Goal: Information Seeking & Learning: Check status

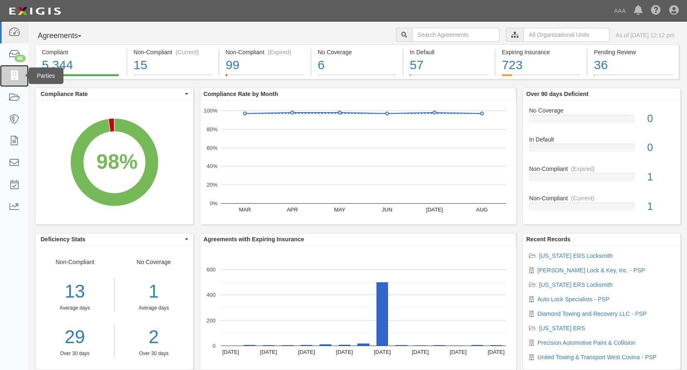
click at [12, 75] on icon at bounding box center [14, 76] width 12 height 10
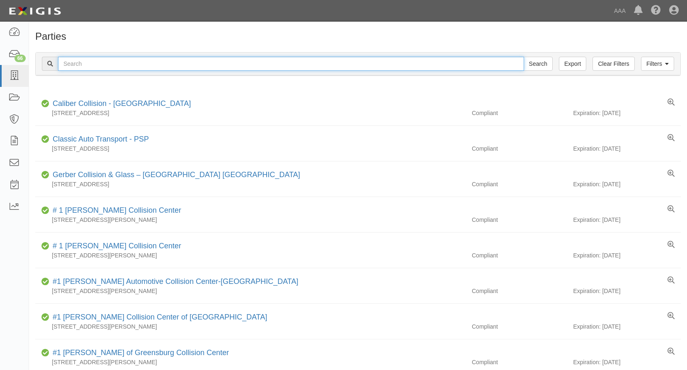
click at [99, 65] on input "text" at bounding box center [291, 64] width 466 height 14
type input "dickson motor service"
click at [523, 57] on input "Search" at bounding box center [537, 64] width 29 height 14
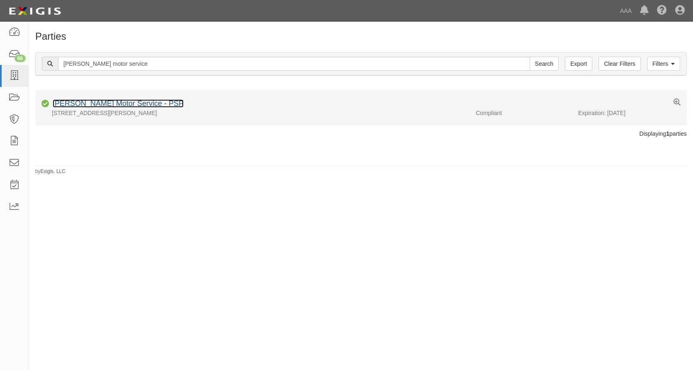
click at [89, 106] on link "[PERSON_NAME] Motor Service - PSP" at bounding box center [118, 103] width 131 height 8
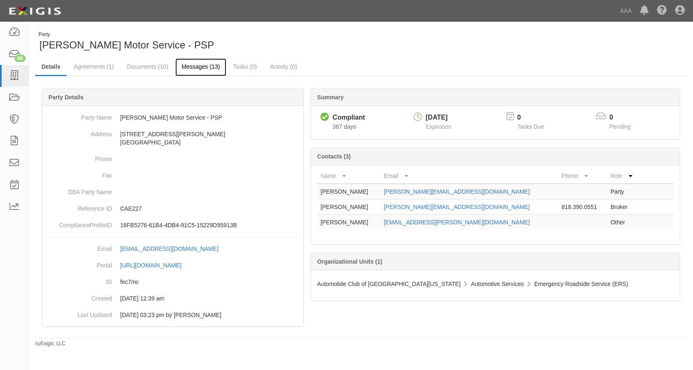
click at [196, 64] on link "Messages (13)" at bounding box center [200, 67] width 51 height 18
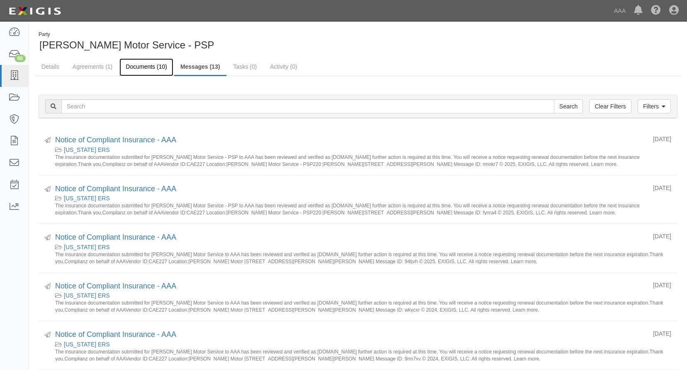
click at [143, 63] on link "Documents (10)" at bounding box center [146, 67] width 54 height 18
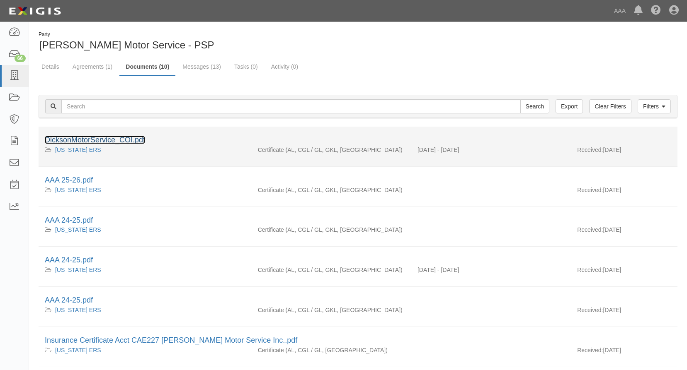
click at [101, 138] on link "DicksonMotorService_COI.pdf" at bounding box center [95, 140] width 100 height 8
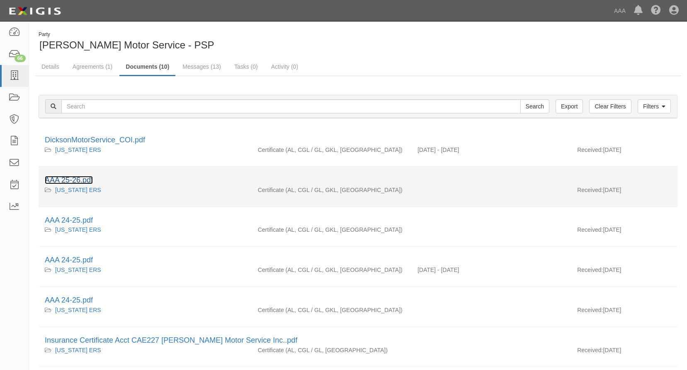
click at [70, 179] on link "AAA 25-26.pdf" at bounding box center [69, 180] width 48 height 8
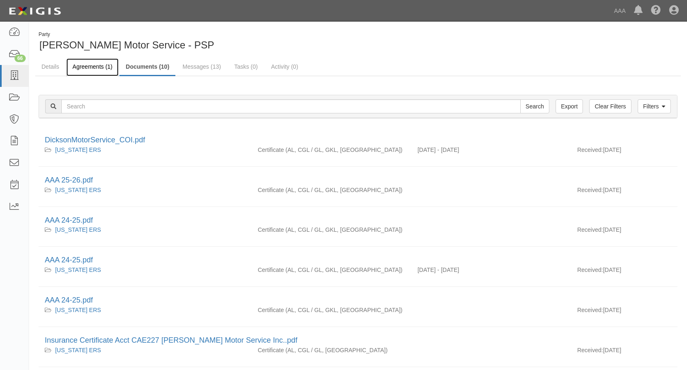
click at [89, 66] on link "Agreements (1)" at bounding box center [92, 67] width 52 height 18
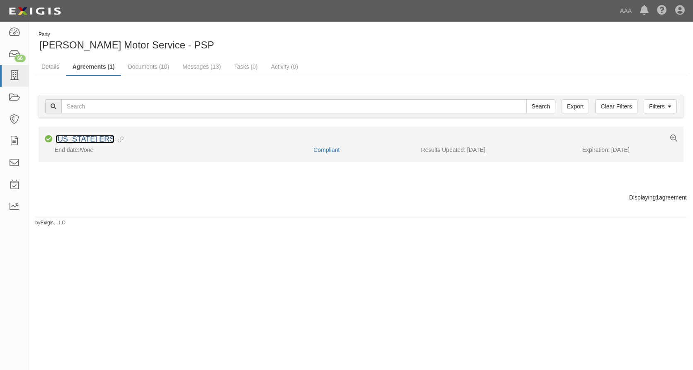
click at [95, 138] on link "[US_STATE] ERS" at bounding box center [85, 139] width 59 height 8
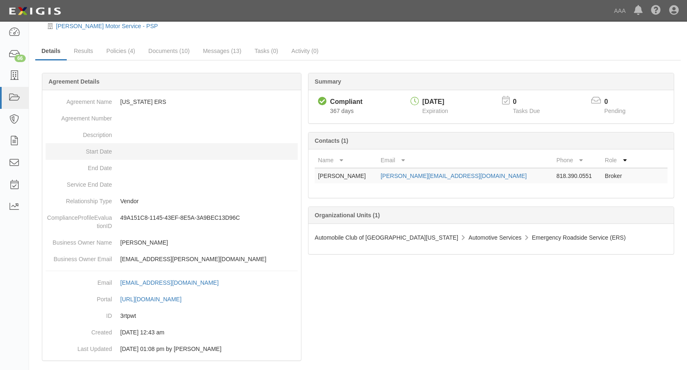
scroll to position [34, 0]
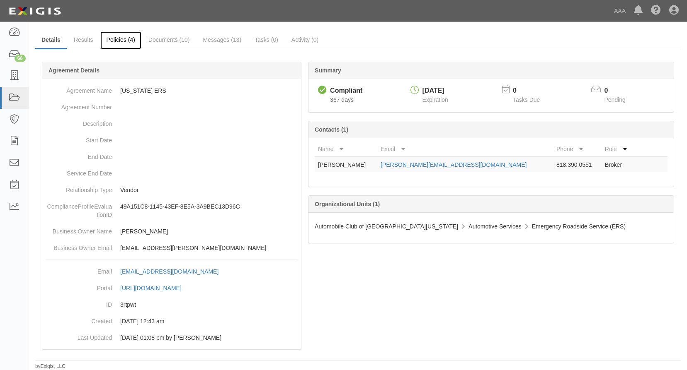
click at [119, 41] on link "Policies (4)" at bounding box center [120, 40] width 41 height 18
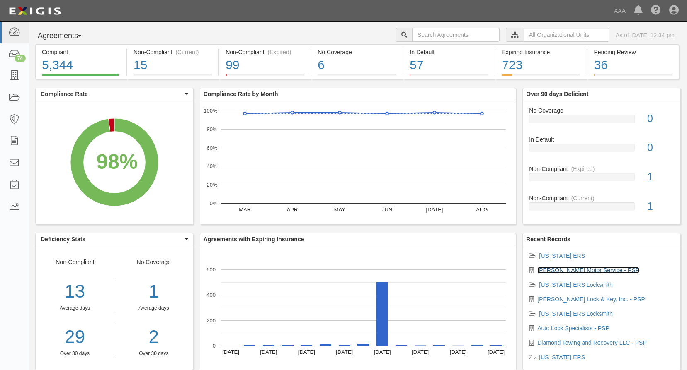
click at [566, 269] on link "[PERSON_NAME] Motor Service - PSP" at bounding box center [588, 270] width 102 height 7
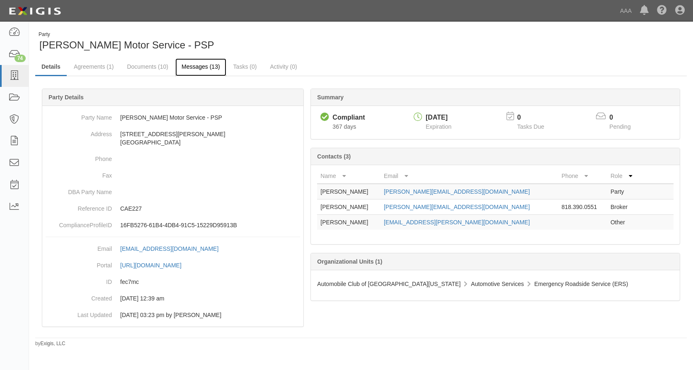
click at [199, 63] on link "Messages (13)" at bounding box center [200, 67] width 51 height 18
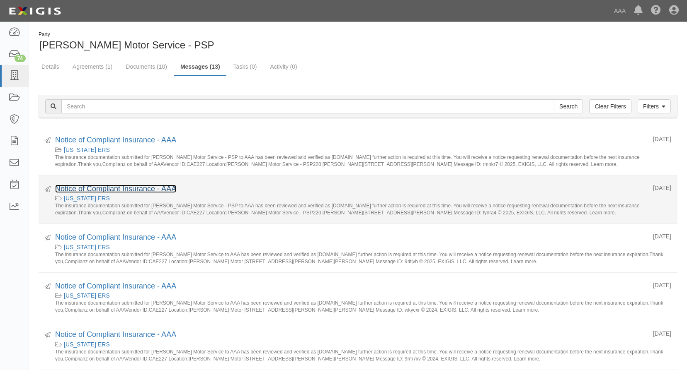
click at [119, 191] on link "Notice of Compliant Insurance - AAA" at bounding box center [115, 189] width 121 height 8
click at [133, 187] on link "Notice of Compliant Insurance - AAA" at bounding box center [115, 189] width 121 height 8
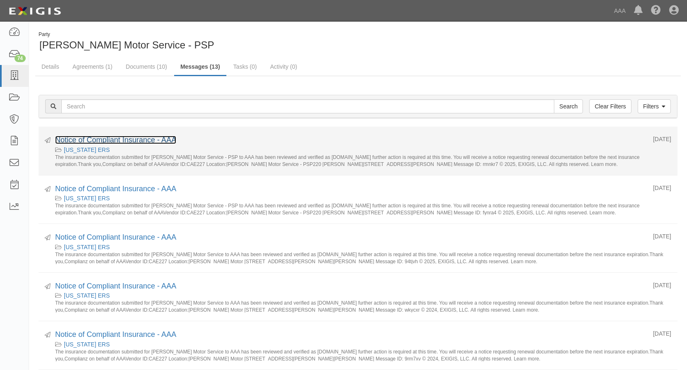
click at [135, 138] on link "Notice of Compliant Insurance - AAA" at bounding box center [115, 140] width 121 height 8
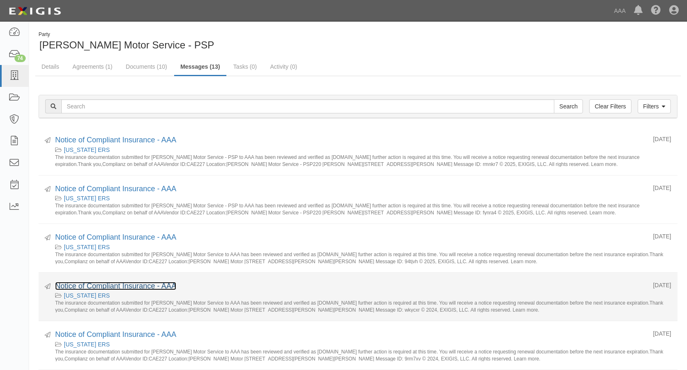
click at [100, 286] on link "Notice of Compliant Insurance - AAA" at bounding box center [115, 286] width 121 height 8
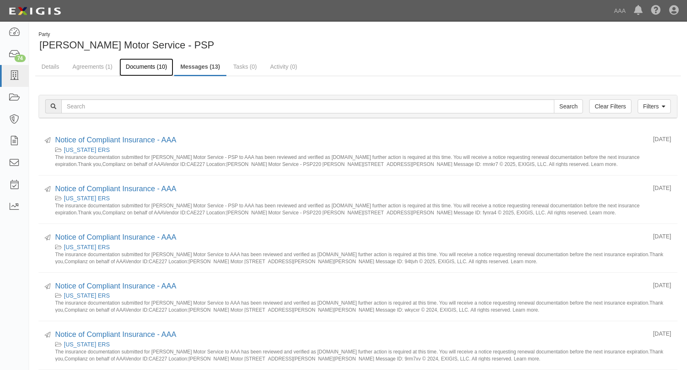
click at [150, 64] on link "Documents (10)" at bounding box center [146, 67] width 54 height 18
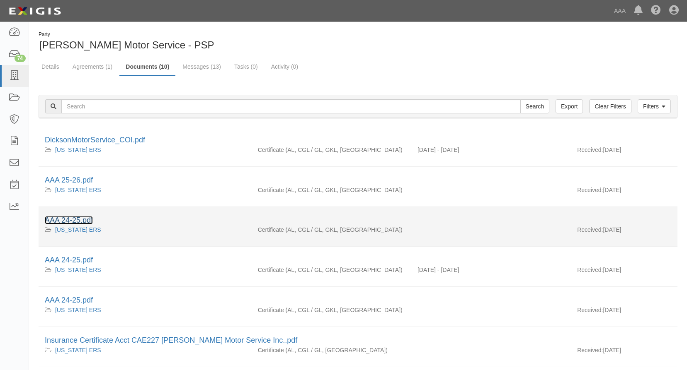
click at [73, 219] on link "AAA 24-25.pdf" at bounding box center [69, 220] width 48 height 8
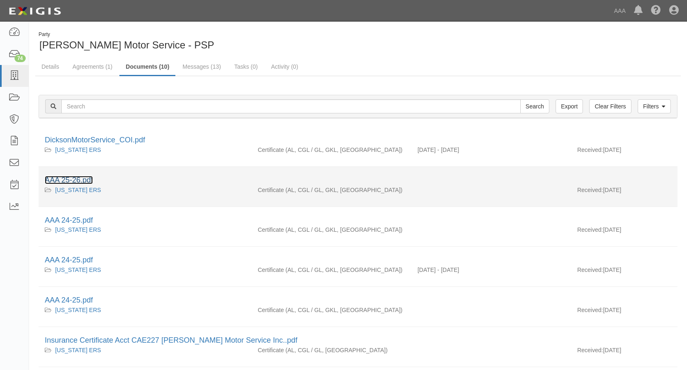
click at [61, 178] on link "AAA 25-26.pdf" at bounding box center [69, 180] width 48 height 8
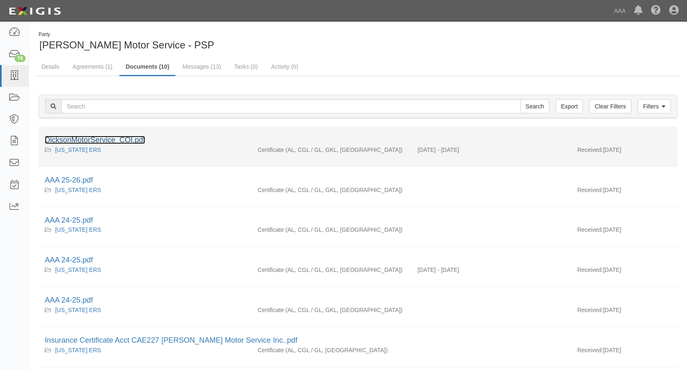
click at [98, 138] on link "DicksonMotorService_COI.pdf" at bounding box center [95, 140] width 100 height 8
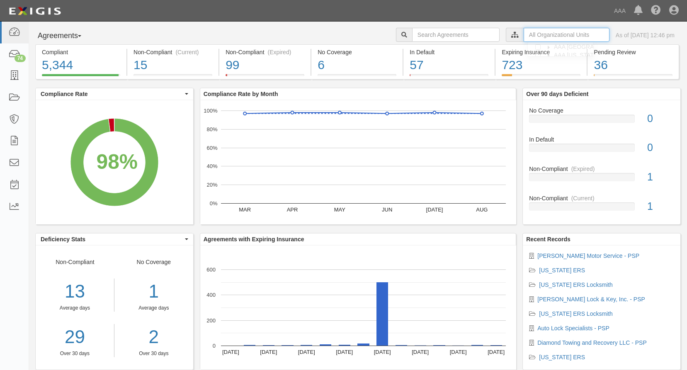
click at [534, 34] on input "text" at bounding box center [566, 35] width 86 height 14
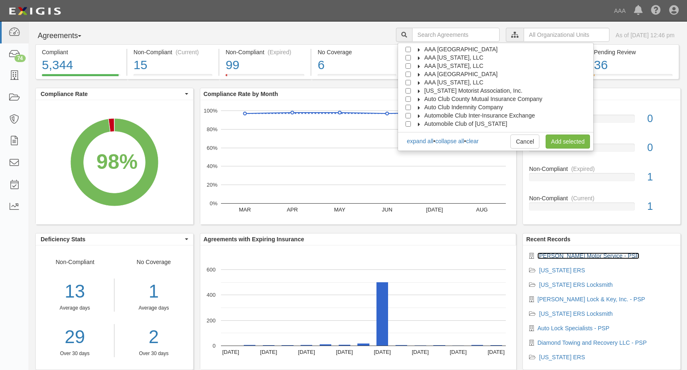
click at [572, 254] on link "[PERSON_NAME] Motor Service - PSP" at bounding box center [588, 256] width 102 height 7
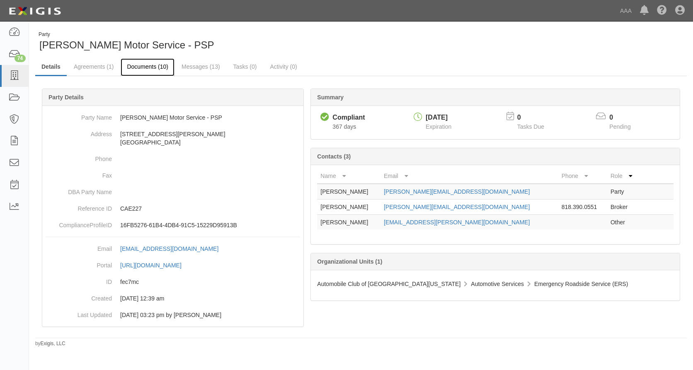
click at [150, 64] on link "Documents (10)" at bounding box center [148, 67] width 54 height 18
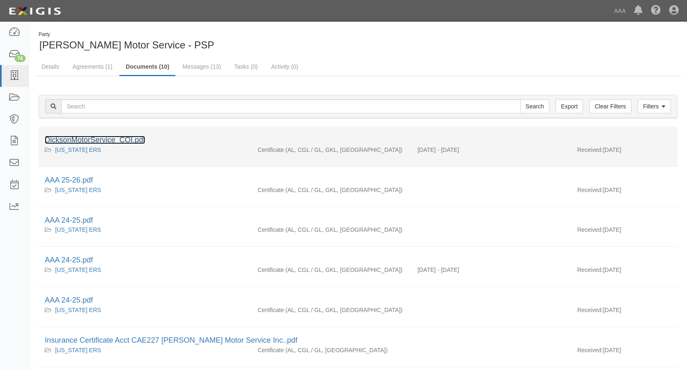
click at [107, 139] on link "DicksonMotorService_COI.pdf" at bounding box center [95, 140] width 100 height 8
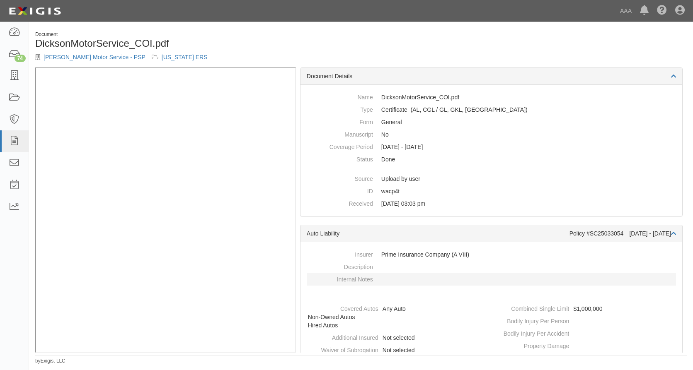
click at [644, 276] on dd at bounding box center [491, 279] width 369 height 12
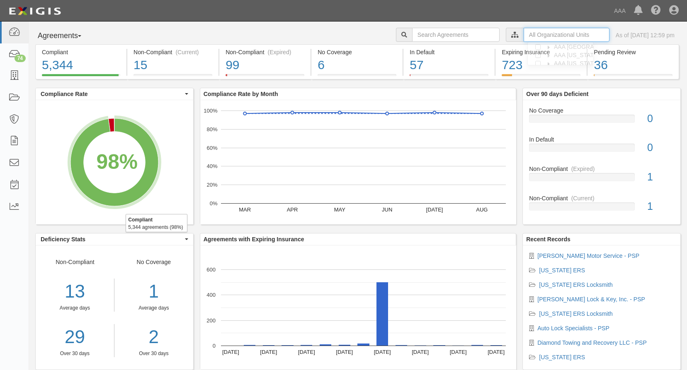
click at [537, 32] on input "text" at bounding box center [566, 35] width 86 height 14
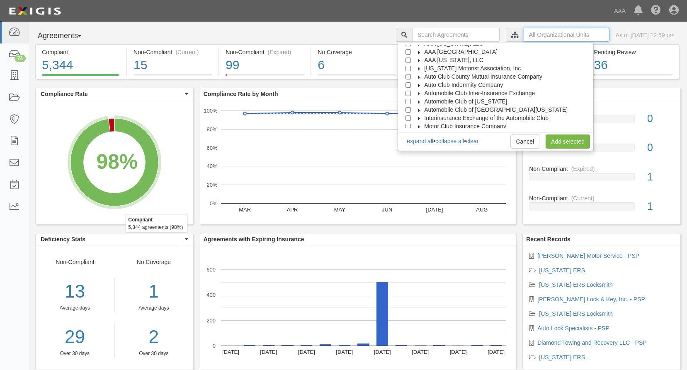
scroll to position [33, 0]
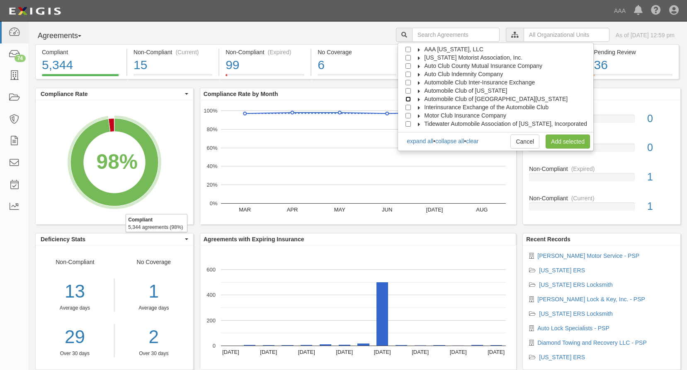
click at [411, 97] on input "Automobile Club of [GEOGRAPHIC_DATA][US_STATE]" at bounding box center [407, 99] width 5 height 5
checkbox input "true"
click at [569, 145] on link "Add selected" at bounding box center [567, 142] width 44 height 14
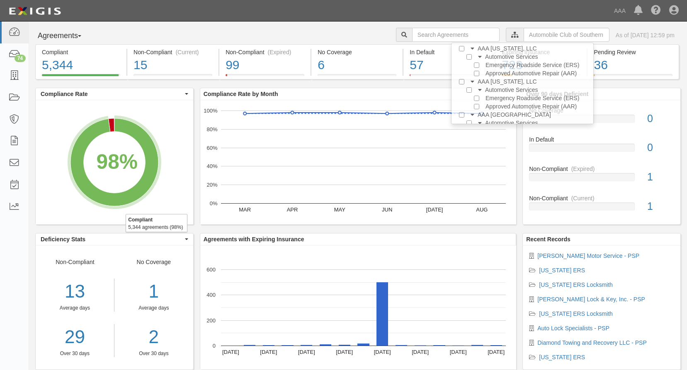
scroll to position [0, 0]
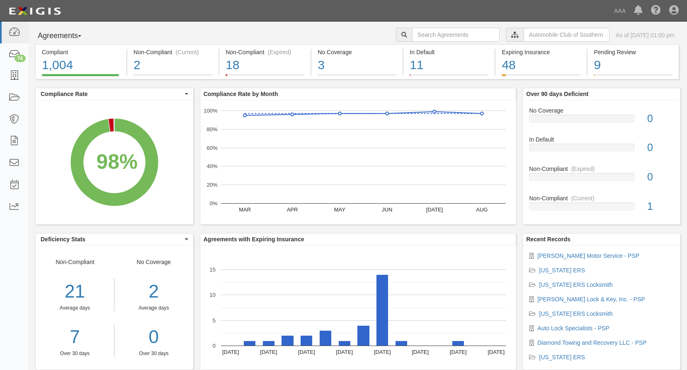
click at [644, 290] on ul "Dickson Motor Service - PSP California ERS California ERS Locksmith Sanders Loc…" at bounding box center [601, 307] width 145 height 110
click at [634, 316] on li "California ERS Locksmith" at bounding box center [601, 314] width 145 height 8
click at [17, 71] on icon at bounding box center [14, 76] width 12 height 10
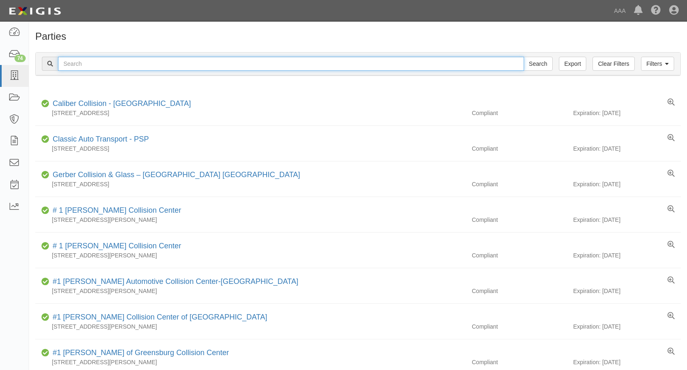
click at [113, 62] on input "text" at bounding box center [291, 64] width 466 height 14
type input "fontana towing inc"
click at [523, 57] on input "Search" at bounding box center [537, 64] width 29 height 14
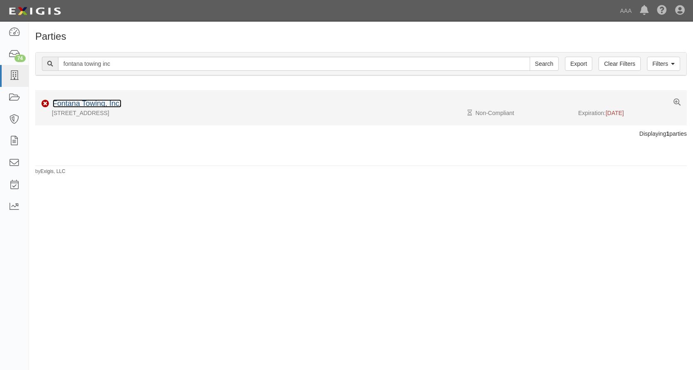
click at [93, 104] on link "Fontana Towing, Inc." at bounding box center [87, 103] width 69 height 8
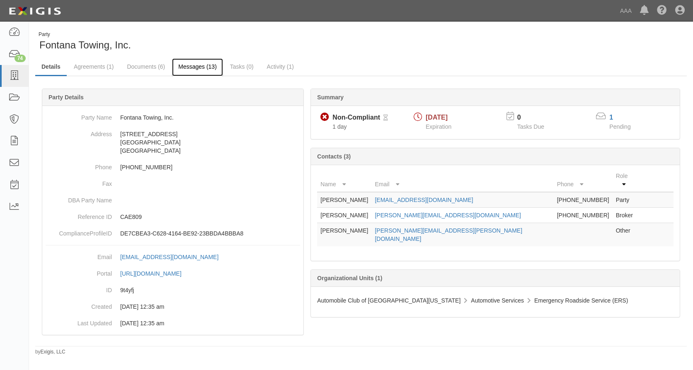
click at [190, 63] on link "Messages (13)" at bounding box center [197, 67] width 51 height 18
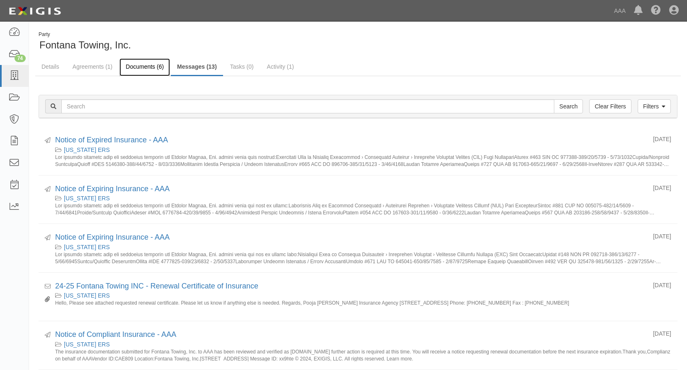
click at [150, 61] on link "Documents (6)" at bounding box center [144, 67] width 51 height 18
